Goal: Information Seeking & Learning: Learn about a topic

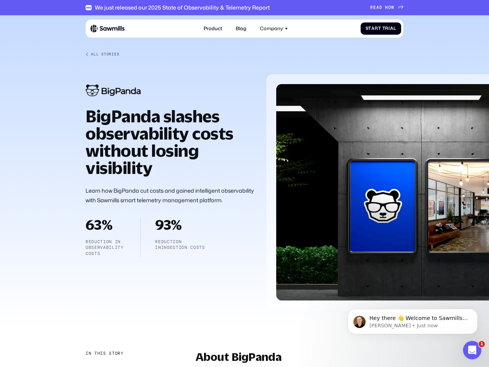
click at [274, 28] on div "Company" at bounding box center [271, 29] width 23 height 6
click at [104, 354] on div "In this story" at bounding box center [105, 354] width 38 height 6
click at [125, 367] on div "About BigPanda" at bounding box center [126, 369] width 80 height 7
click at [413, 322] on p "Hey there 👋 Welcome to Sawmills. The smart telemetry management platform that s…" at bounding box center [419, 319] width 99 height 8
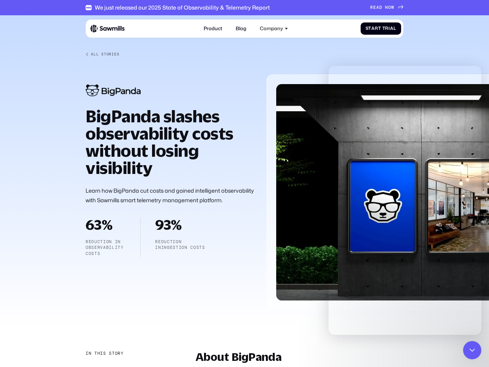
click at [473, 350] on icon "Close Intercom Messenger" at bounding box center [472, 350] width 9 height 9
